Goal: Transaction & Acquisition: Purchase product/service

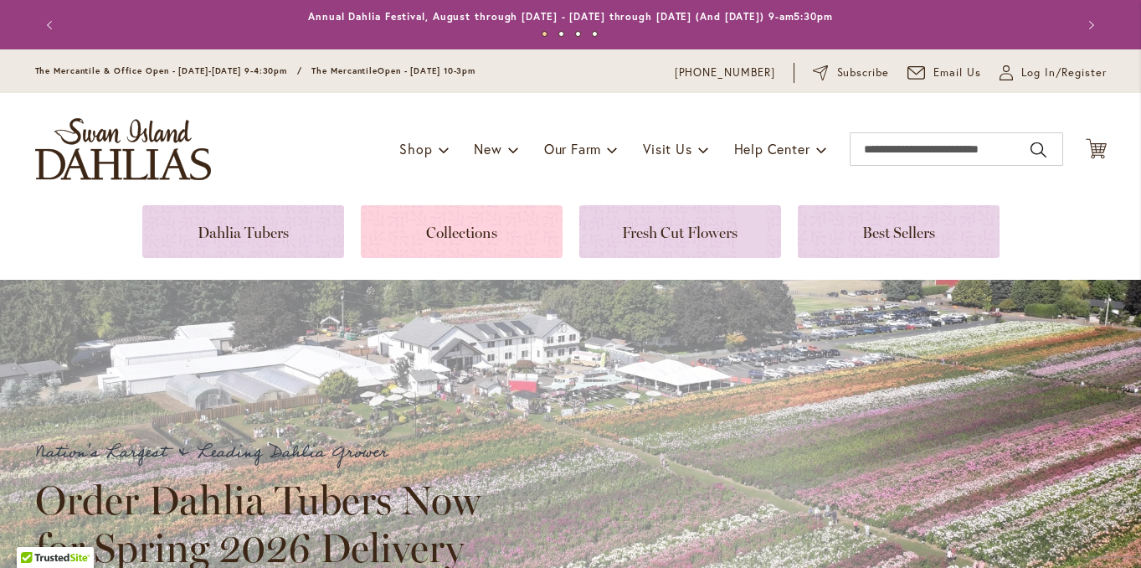
click at [450, 235] on link at bounding box center [462, 231] width 202 height 53
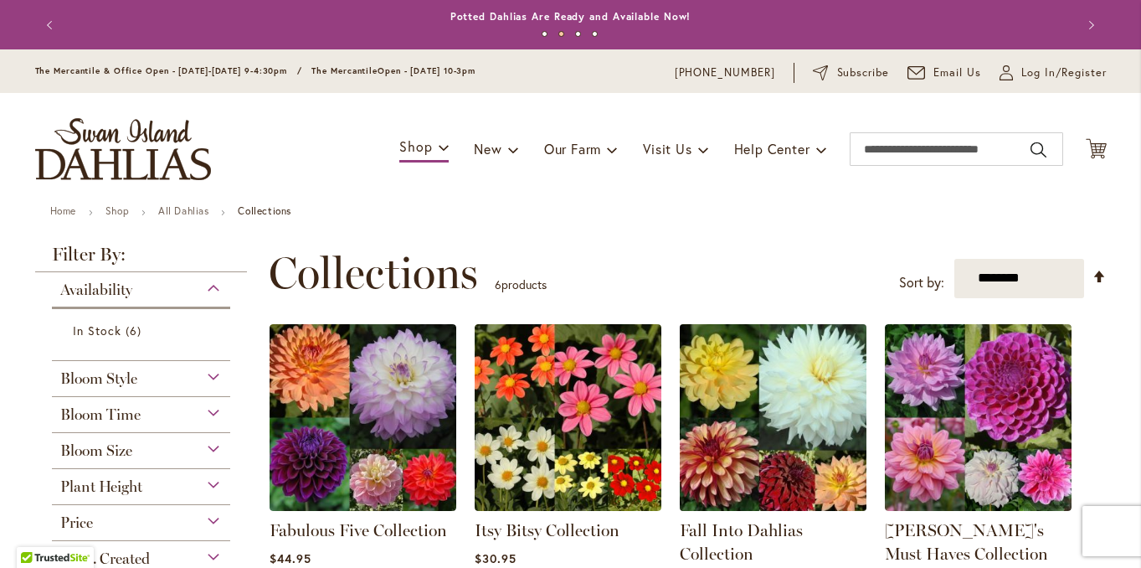
click at [753, 440] on img at bounding box center [773, 417] width 196 height 196
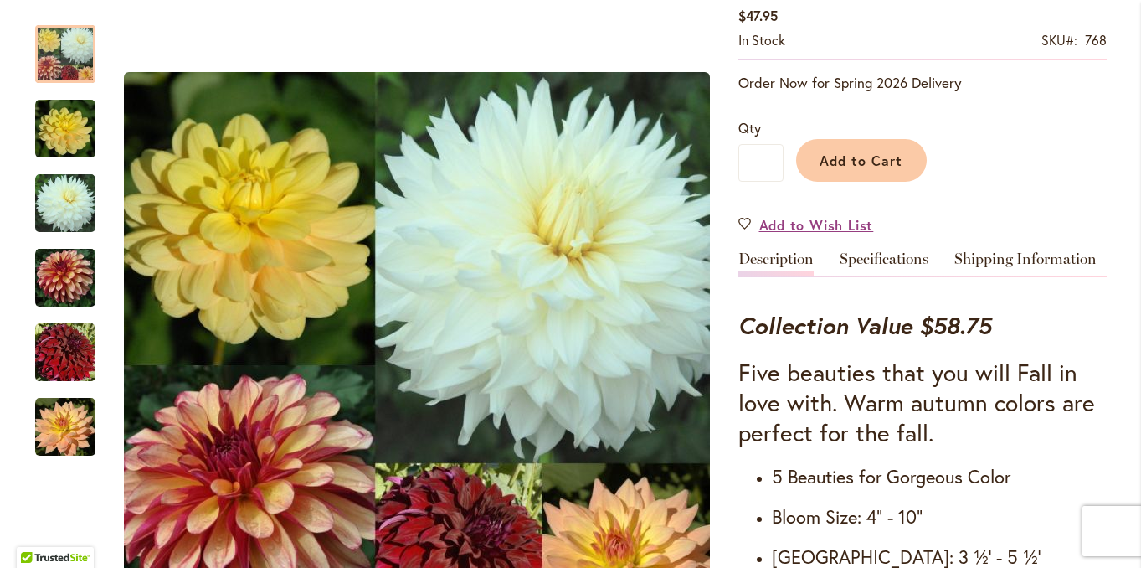
scroll to position [402, 0]
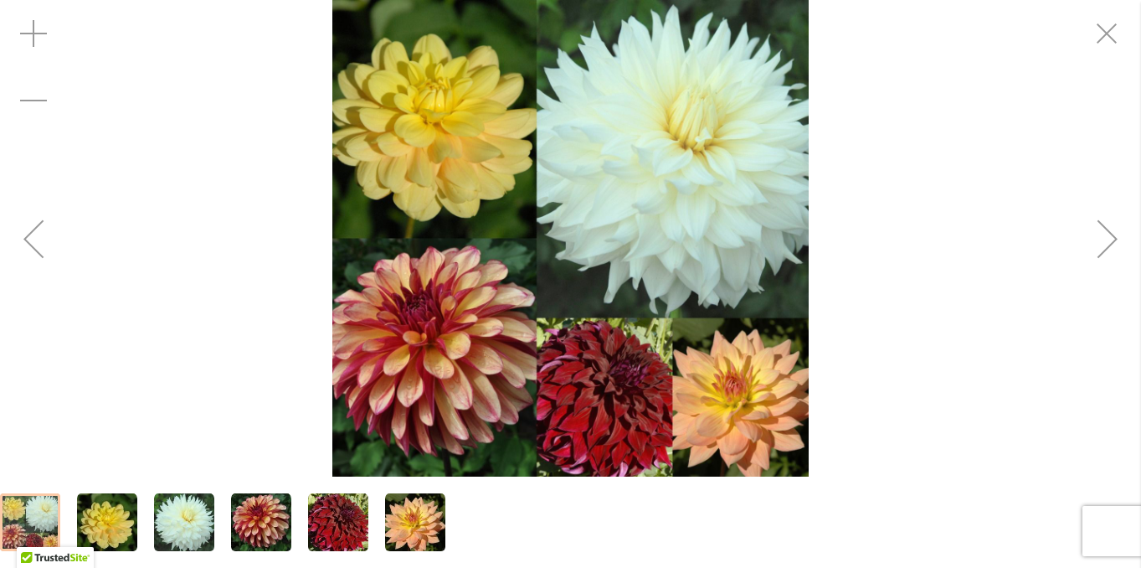
click at [322, 542] on img "Fall Into Dahlias Collection" at bounding box center [338, 522] width 60 height 60
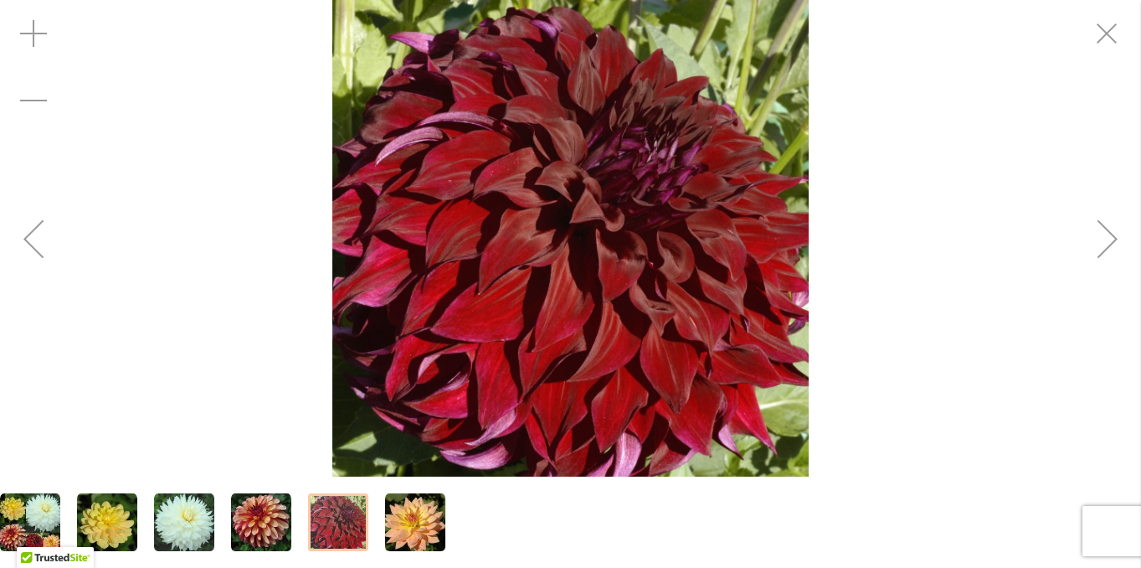
click at [242, 538] on img "Fall Into Dahlias Collection" at bounding box center [261, 522] width 60 height 60
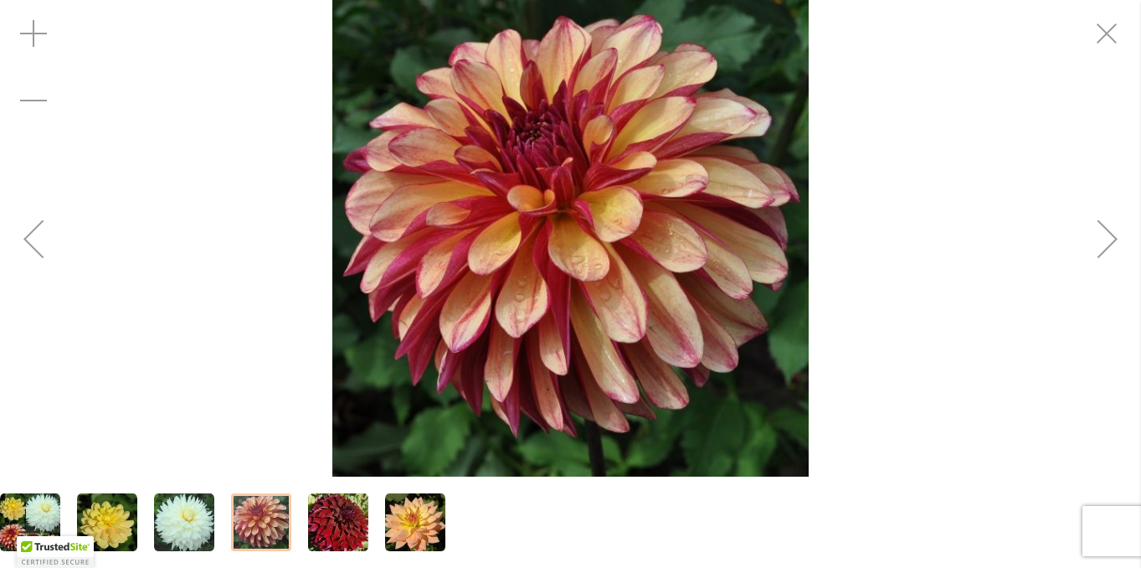
click at [108, 521] on img "Fall Into Dahlias Collection" at bounding box center [107, 522] width 60 height 60
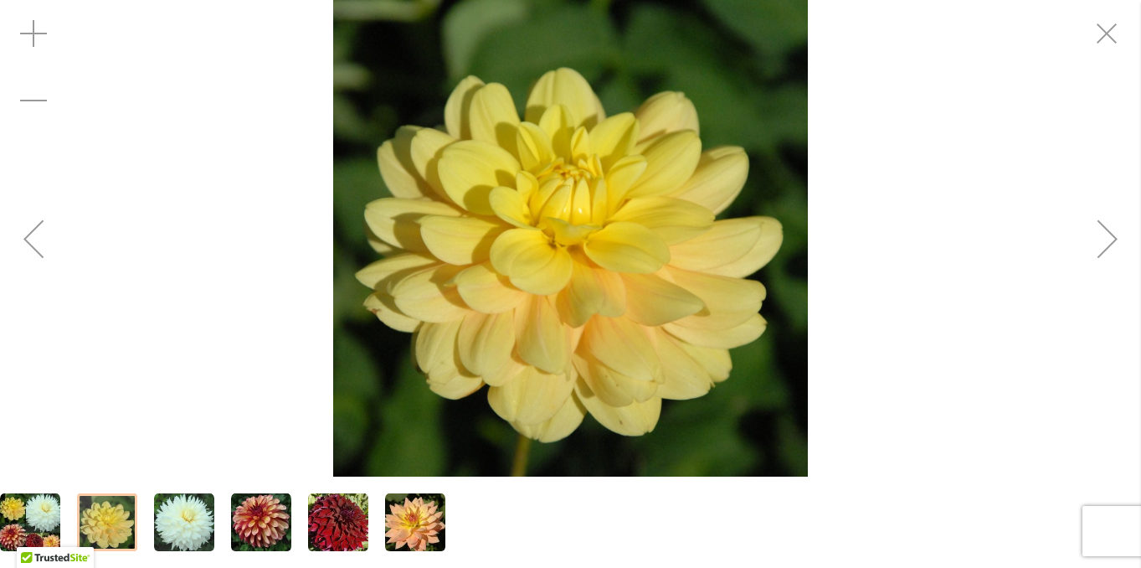
click at [193, 533] on img "Fall Into Dahlias Collection" at bounding box center [184, 522] width 60 height 60
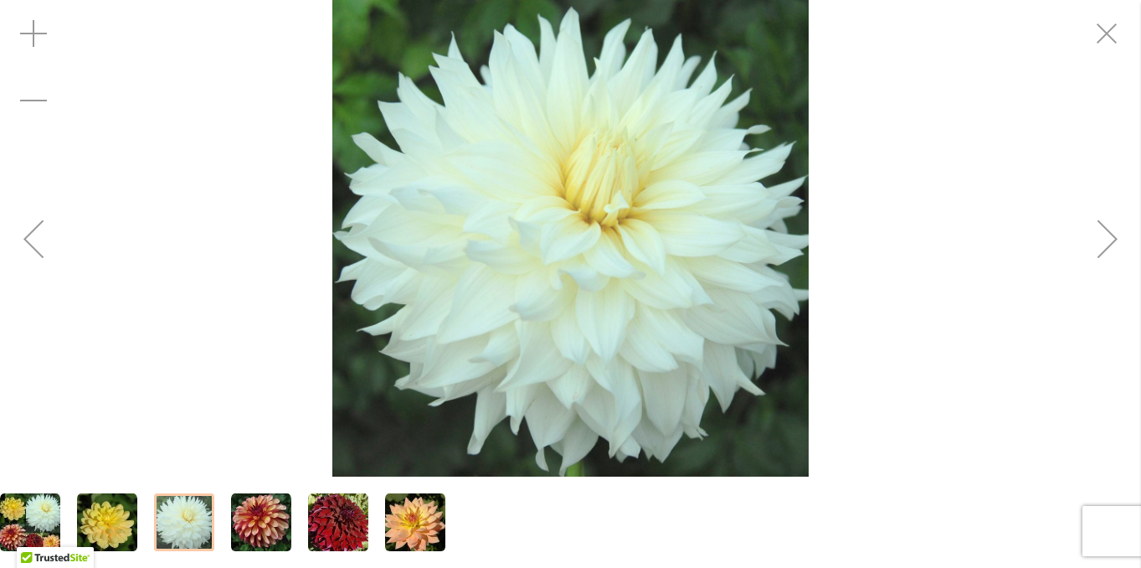
click at [338, 536] on img "Fall Into Dahlias Collection" at bounding box center [338, 522] width 60 height 60
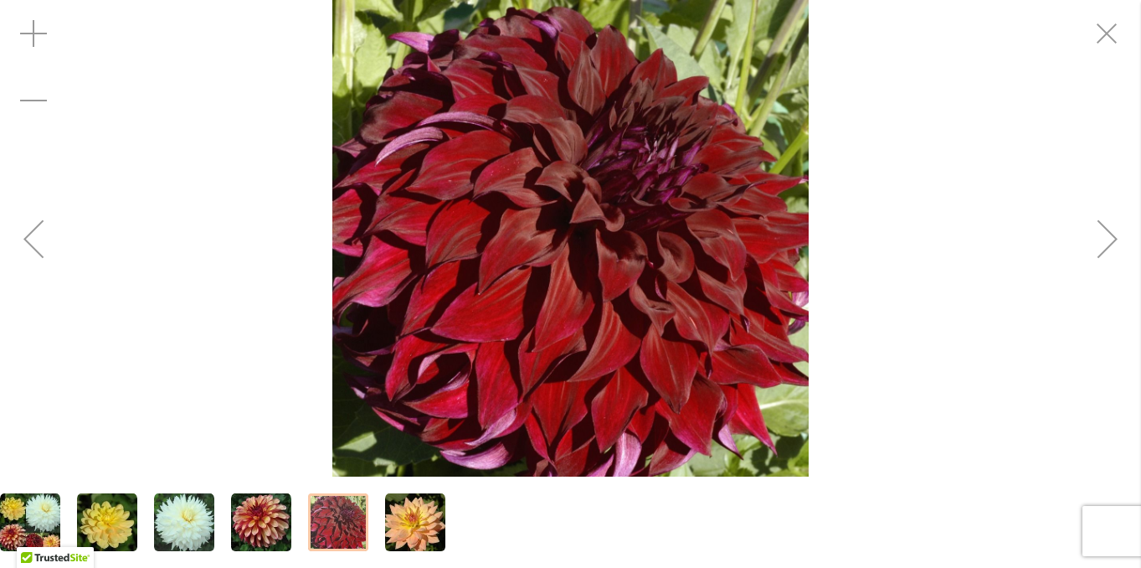
click at [178, 541] on img "Fall Into Dahlias Collection" at bounding box center [184, 522] width 60 height 60
